Goal: Task Accomplishment & Management: Use online tool/utility

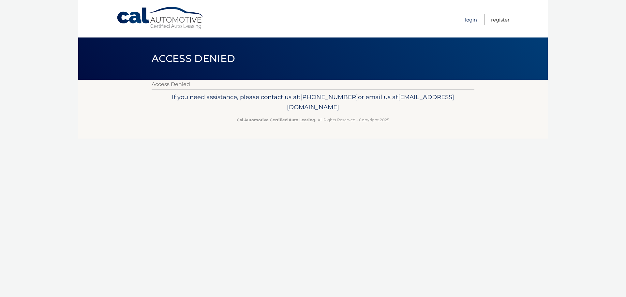
click at [471, 21] on link "Login" at bounding box center [471, 19] width 12 height 11
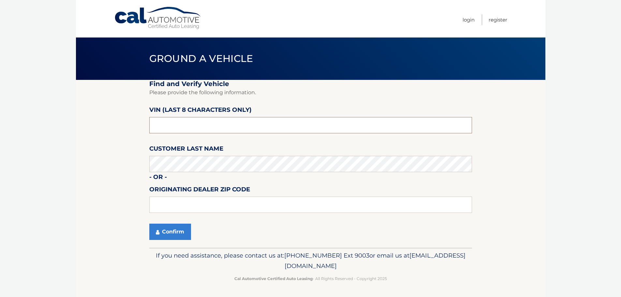
click at [174, 126] on input "text" at bounding box center [310, 125] width 323 height 16
type input "ND539345"
type input "15642"
click at [176, 231] on button "Confirm" at bounding box center [170, 232] width 42 height 16
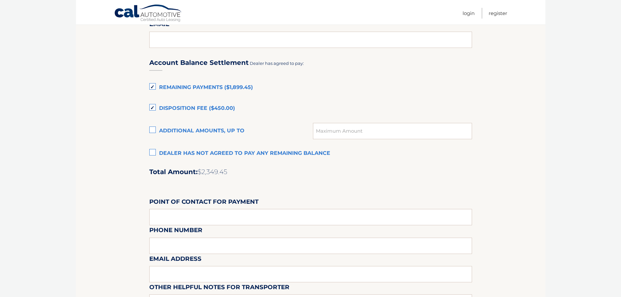
scroll to position [424, 0]
